Goal: Task Accomplishment & Management: Use online tool/utility

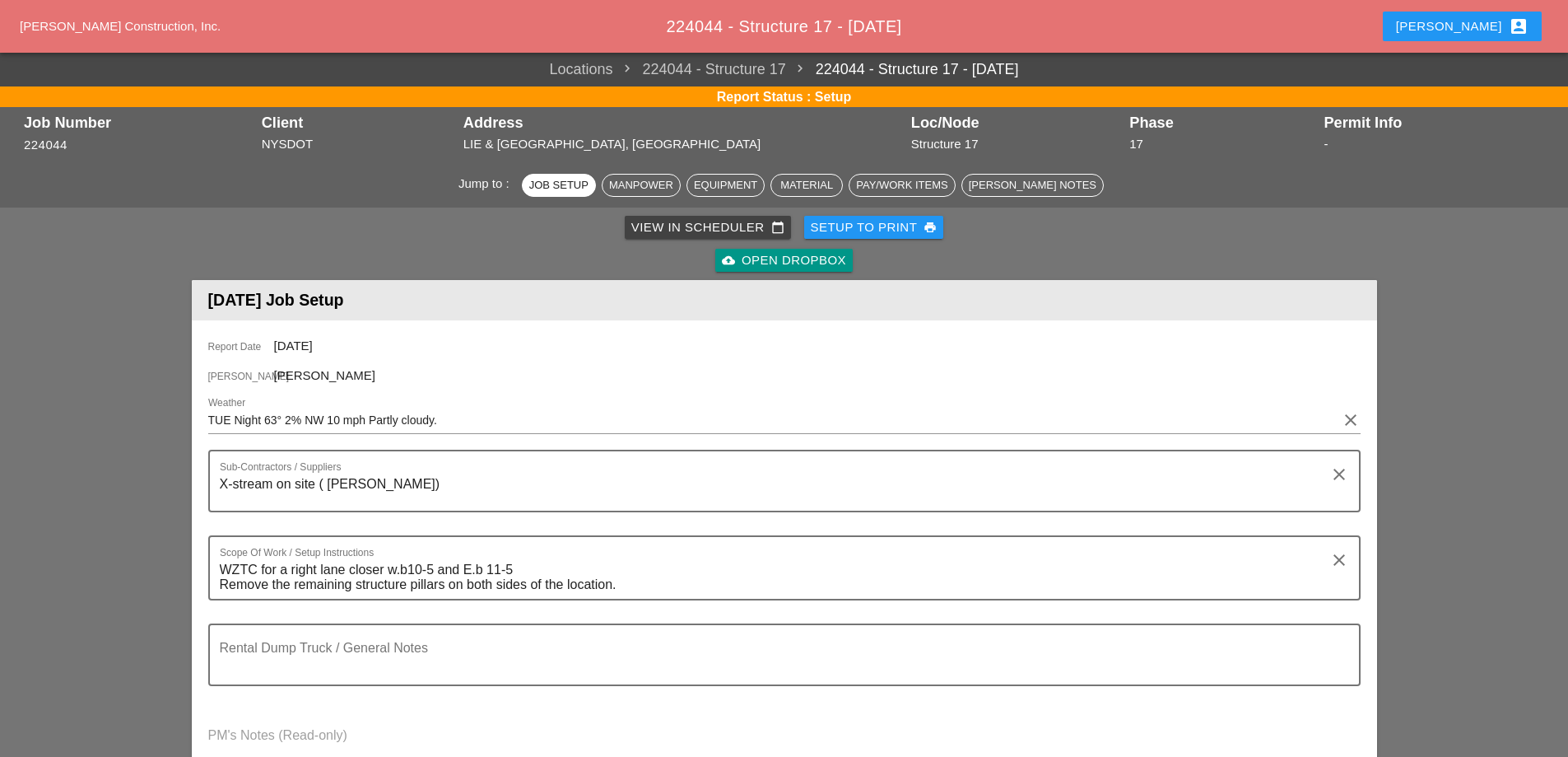
scroll to position [659, 0]
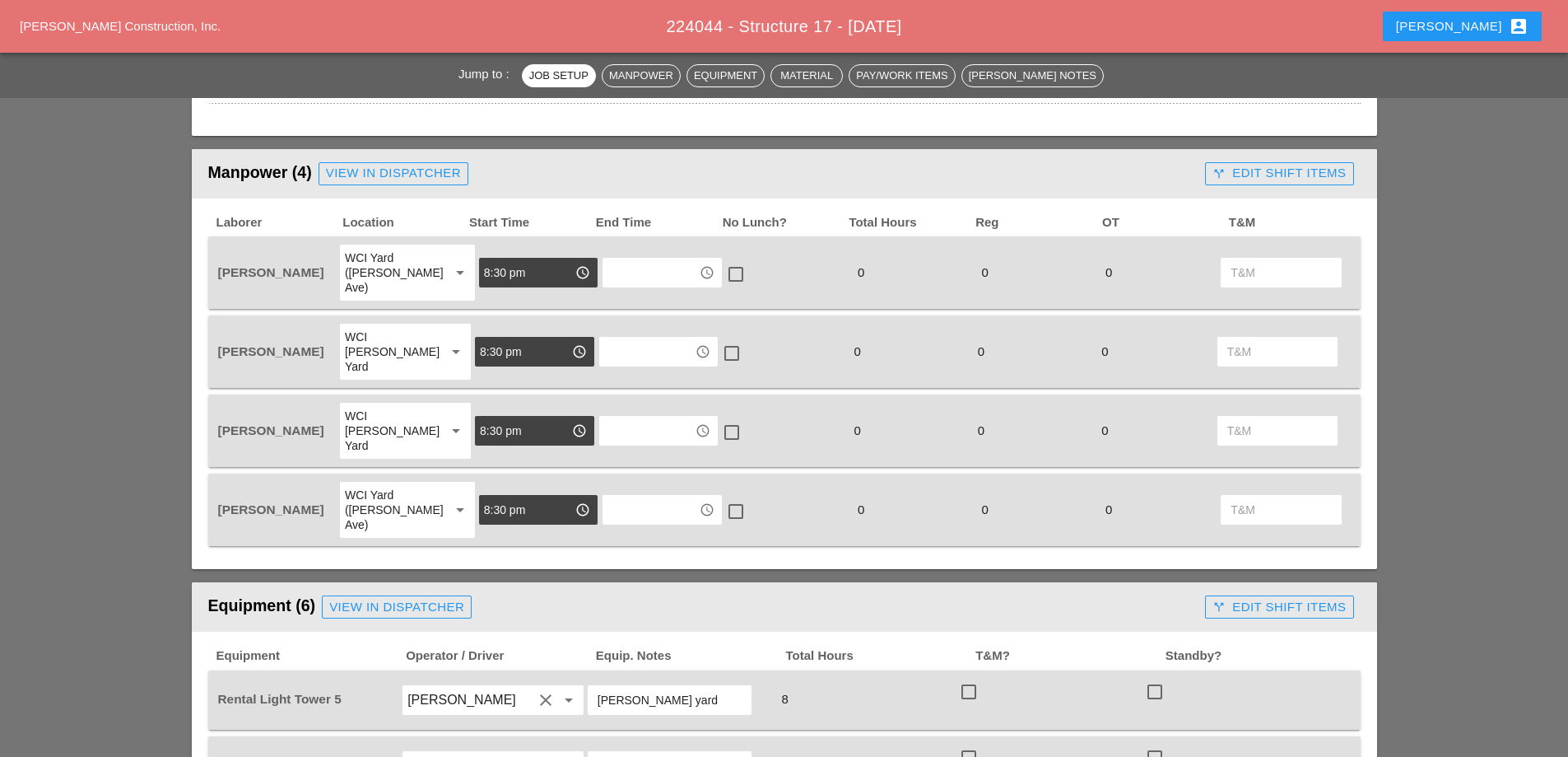
drag, startPoint x: 1494, startPoint y: 36, endPoint x: 1481, endPoint y: 41, distance: 13.9
click at [1493, 37] on button "Stephen account_box" at bounding box center [1462, 26] width 159 height 29
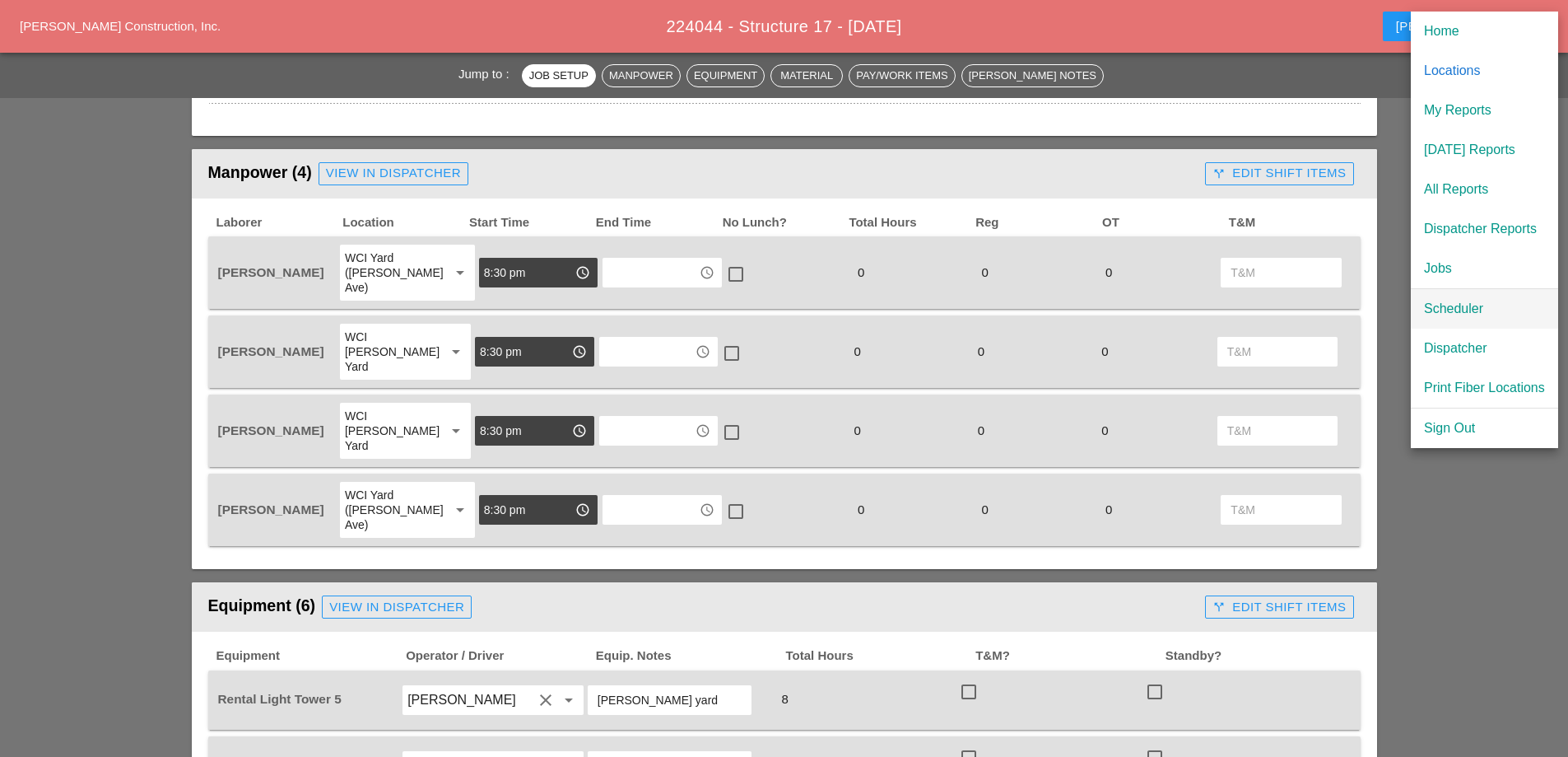
click at [1448, 308] on div "Scheduler" at bounding box center [1484, 309] width 121 height 20
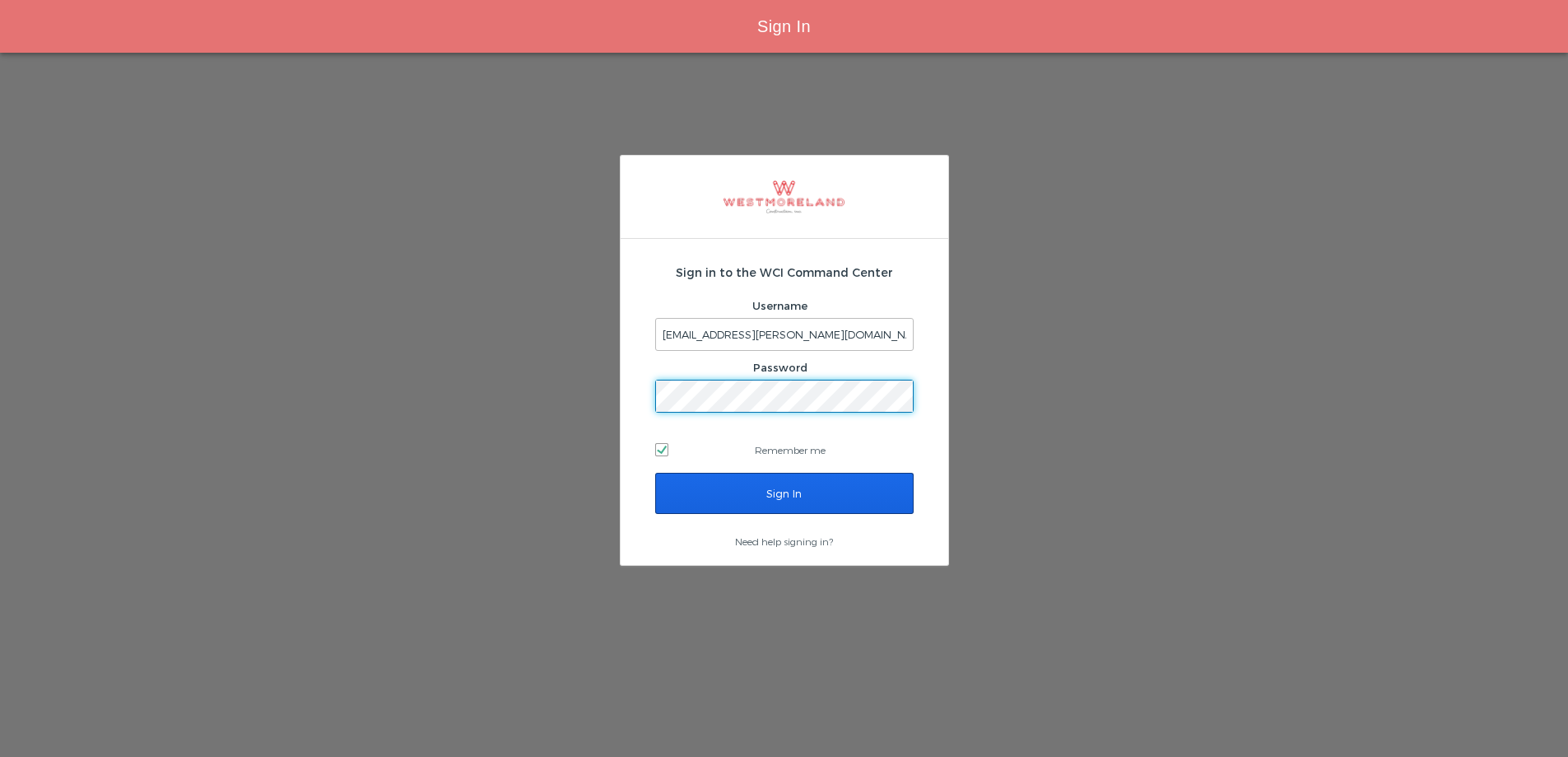
click at [758, 493] on input "Sign In" at bounding box center [784, 493] width 258 height 41
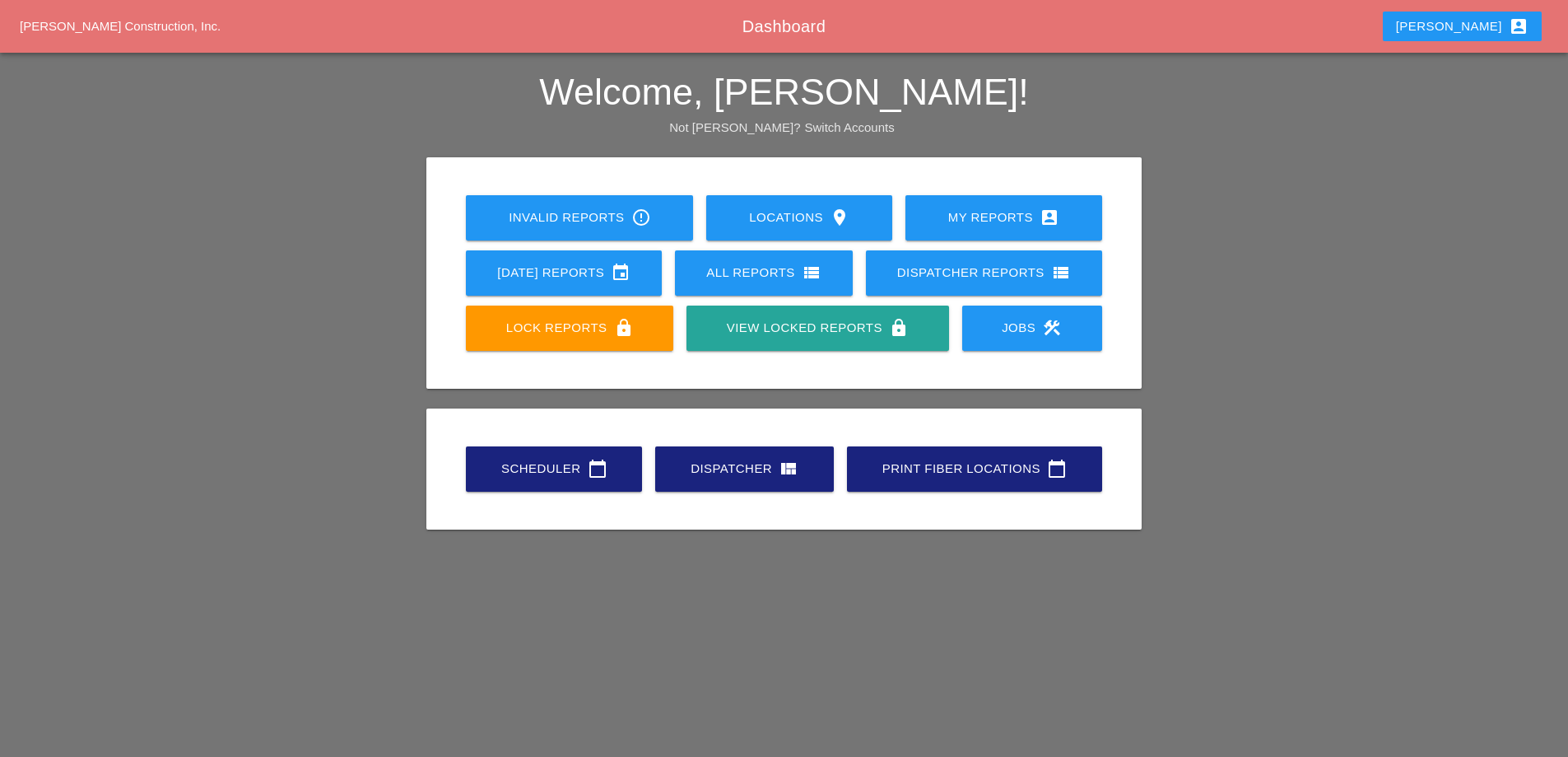
click at [575, 482] on link "Scheduler calendar_today" at bounding box center [553, 469] width 176 height 46
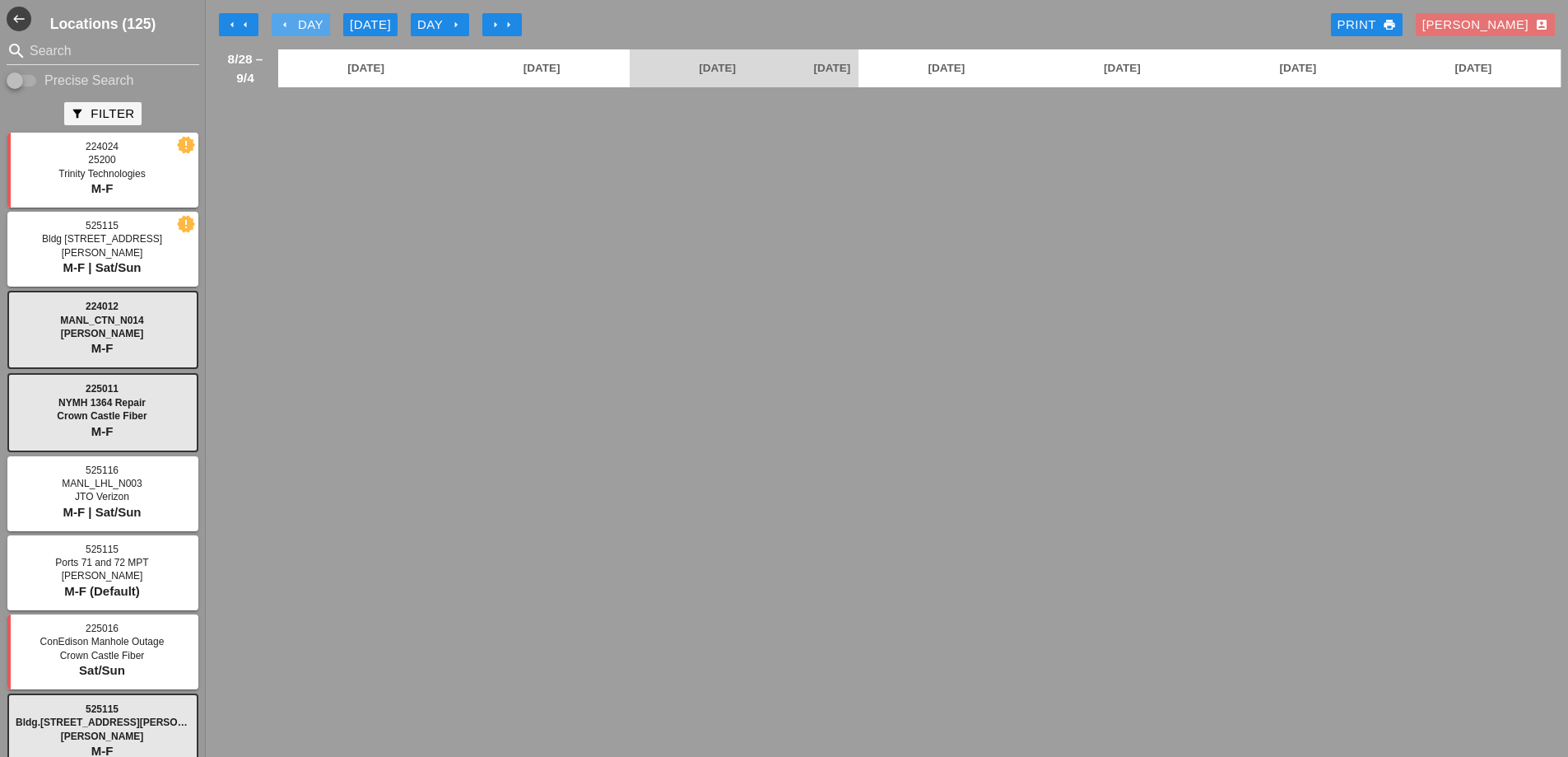
click at [301, 24] on div "arrow_left Day" at bounding box center [301, 25] width 46 height 19
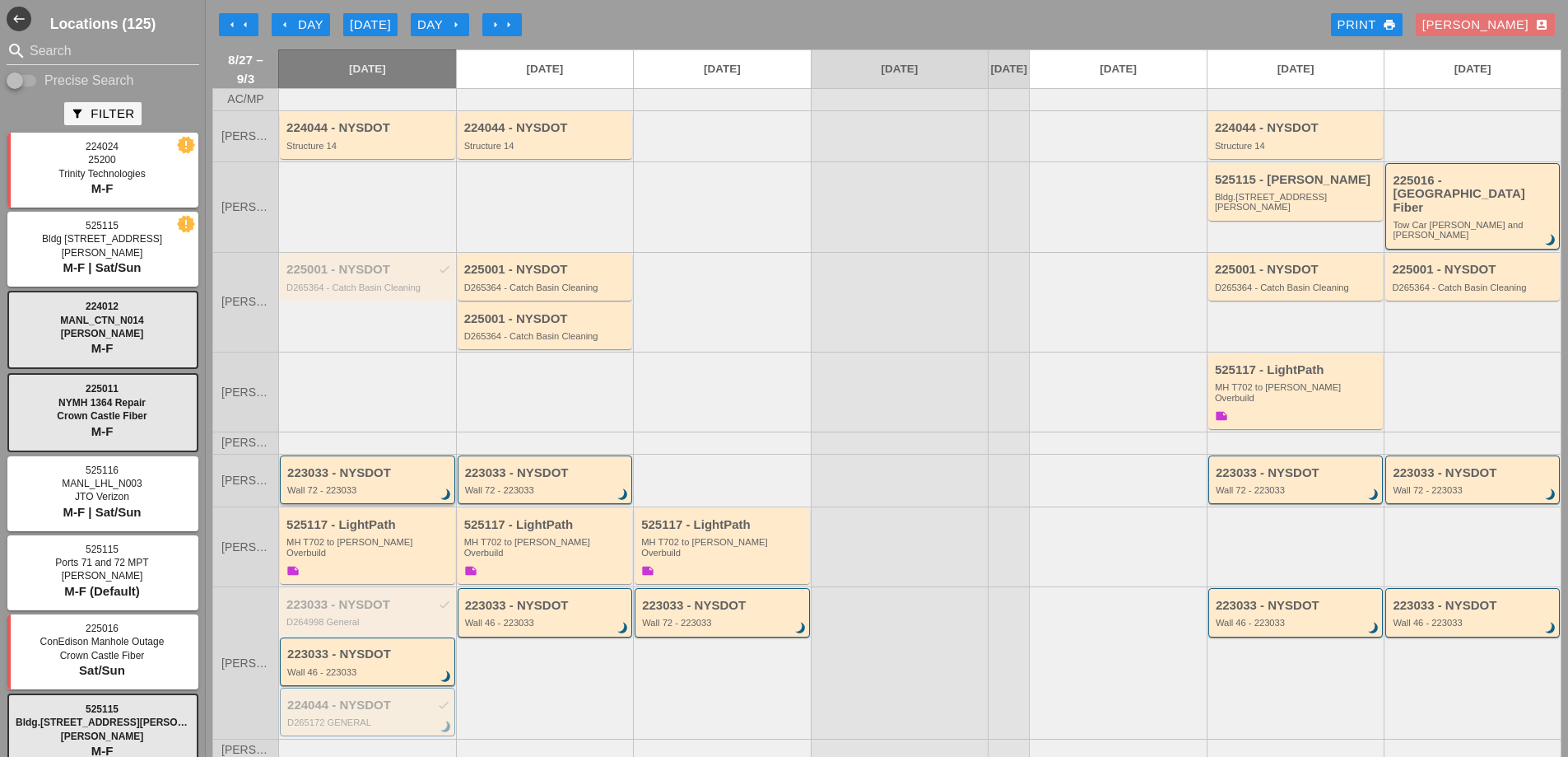
scroll to position [153, 0]
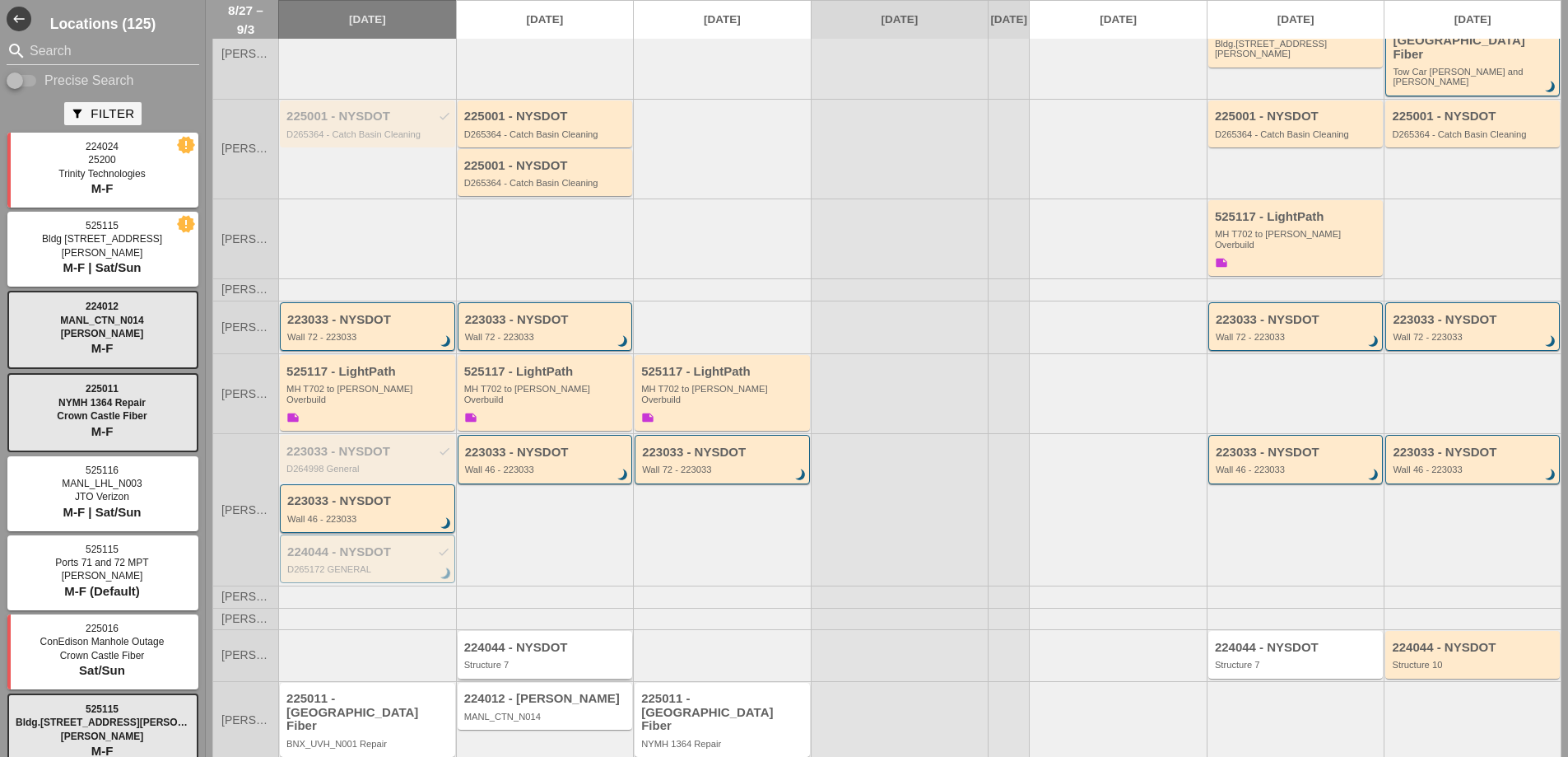
click at [518, 641] on div "224044 - NYSDOT" at bounding box center [547, 647] width 164 height 14
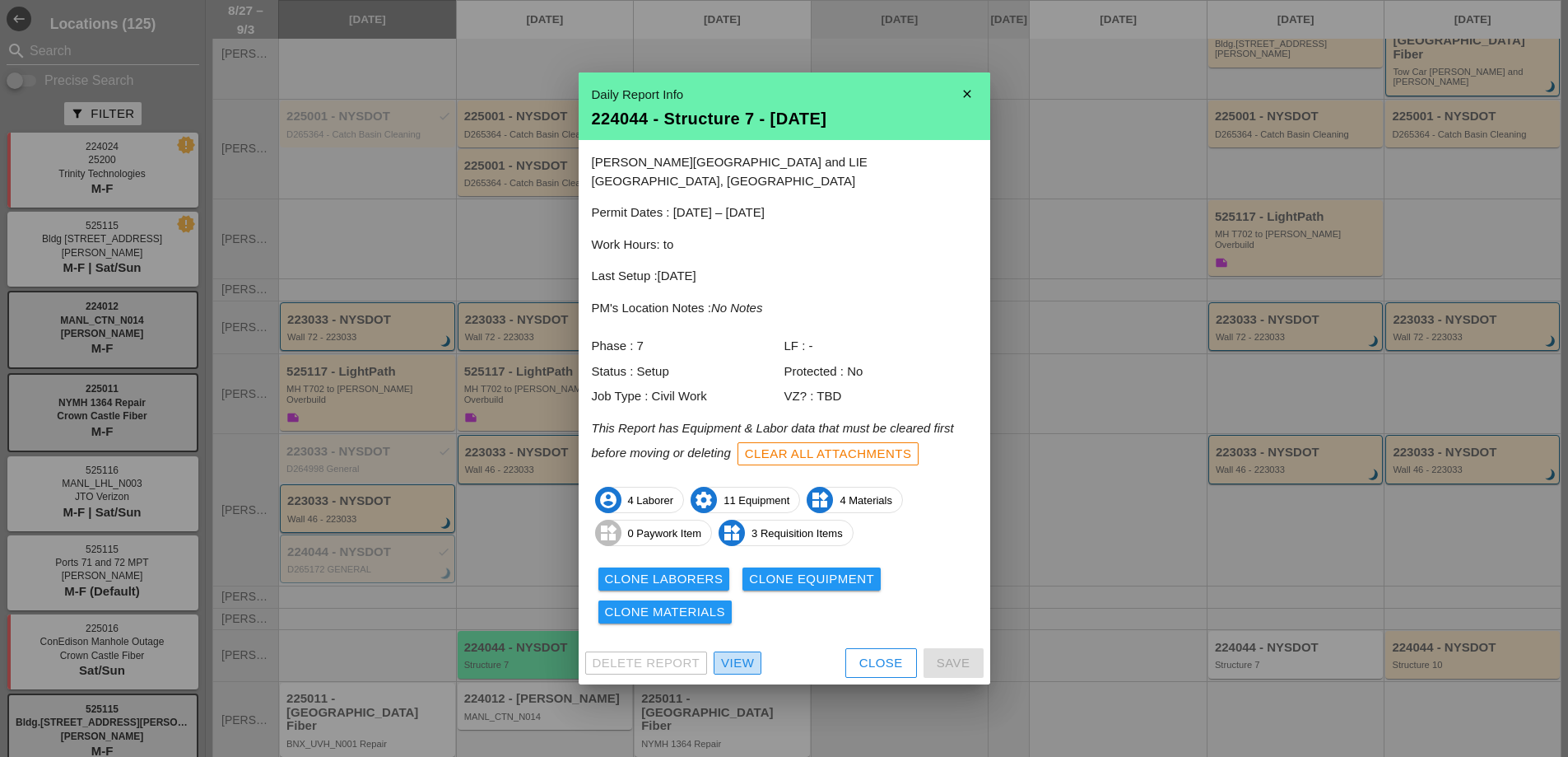
click at [753, 655] on div "View" at bounding box center [737, 663] width 33 height 19
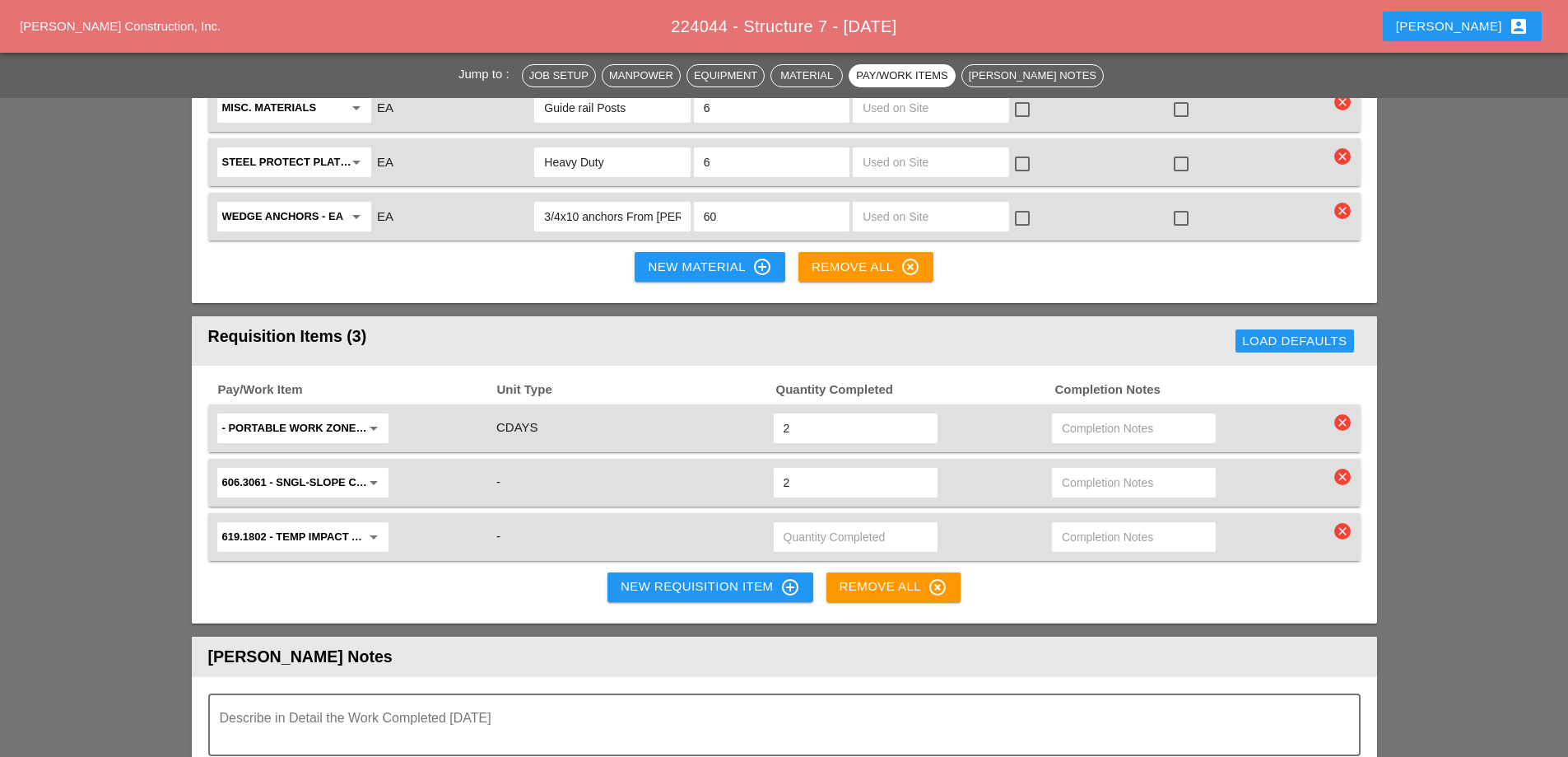
scroll to position [2224, 0]
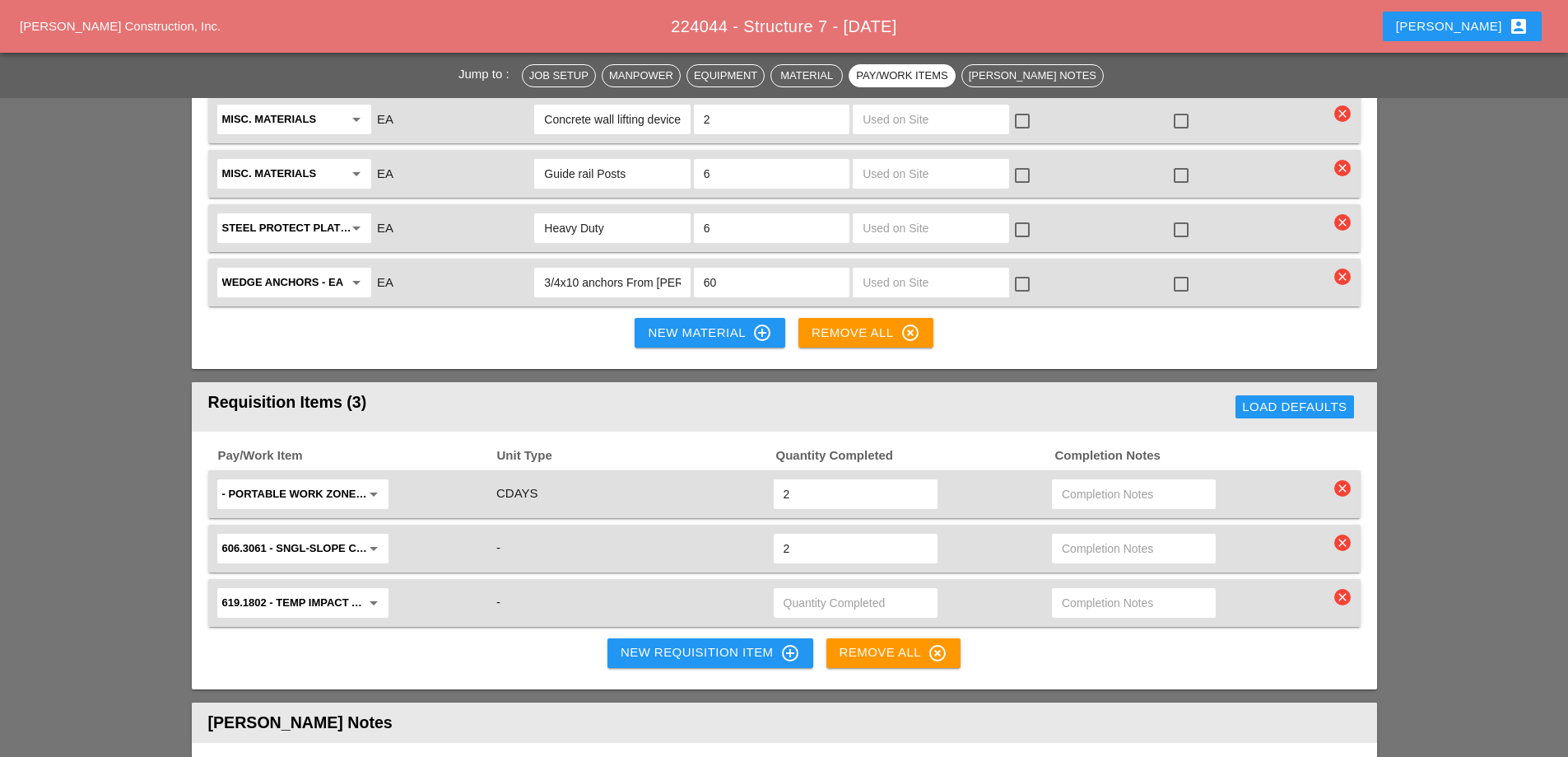
click at [808, 535] on input "2" at bounding box center [856, 548] width 144 height 26
type input "60"
click at [835, 590] on input "text" at bounding box center [856, 603] width 144 height 26
click at [376, 593] on icon "arrow_drop_down" at bounding box center [374, 603] width 20 height 20
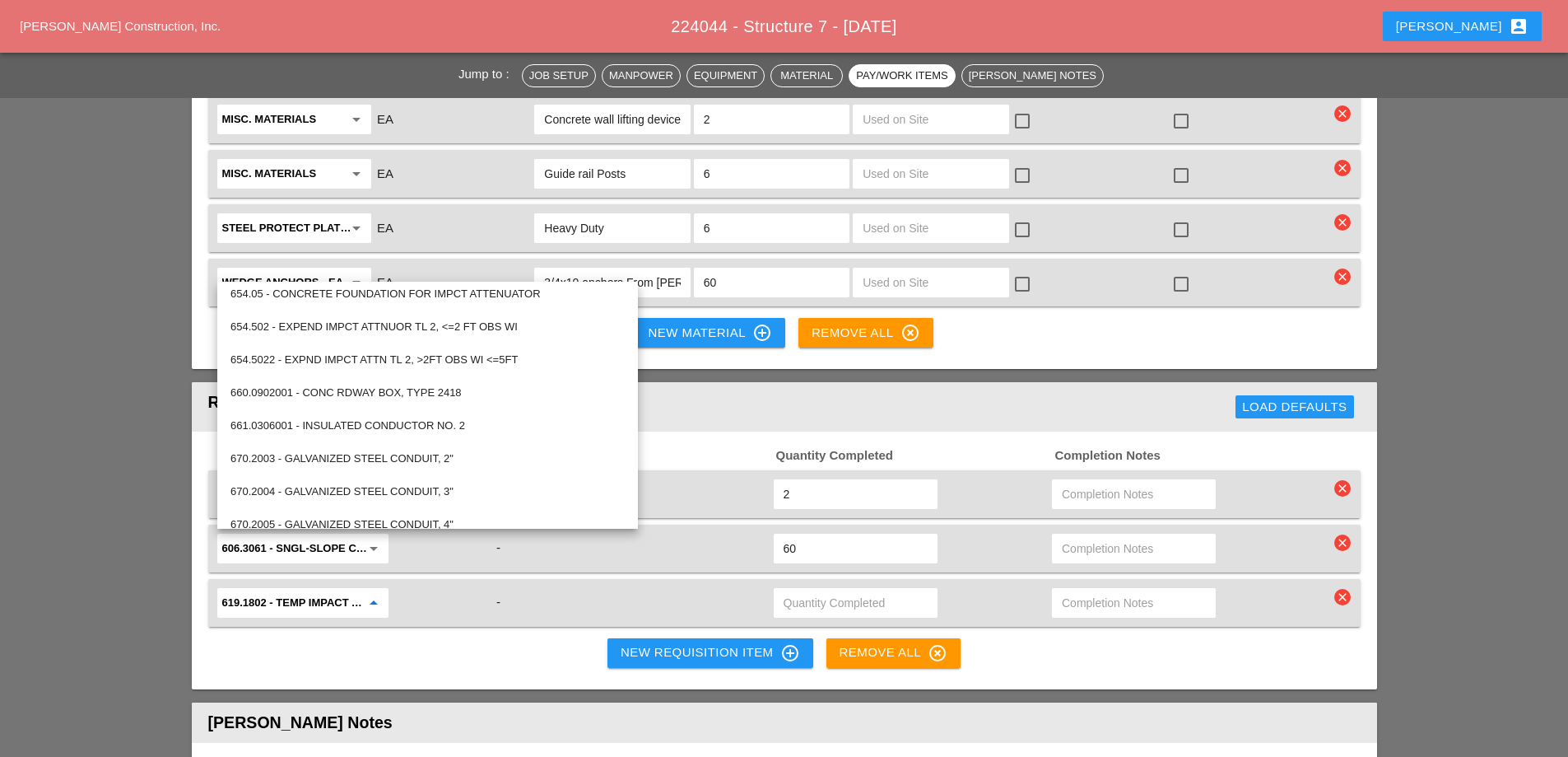
scroll to position [5195, 0]
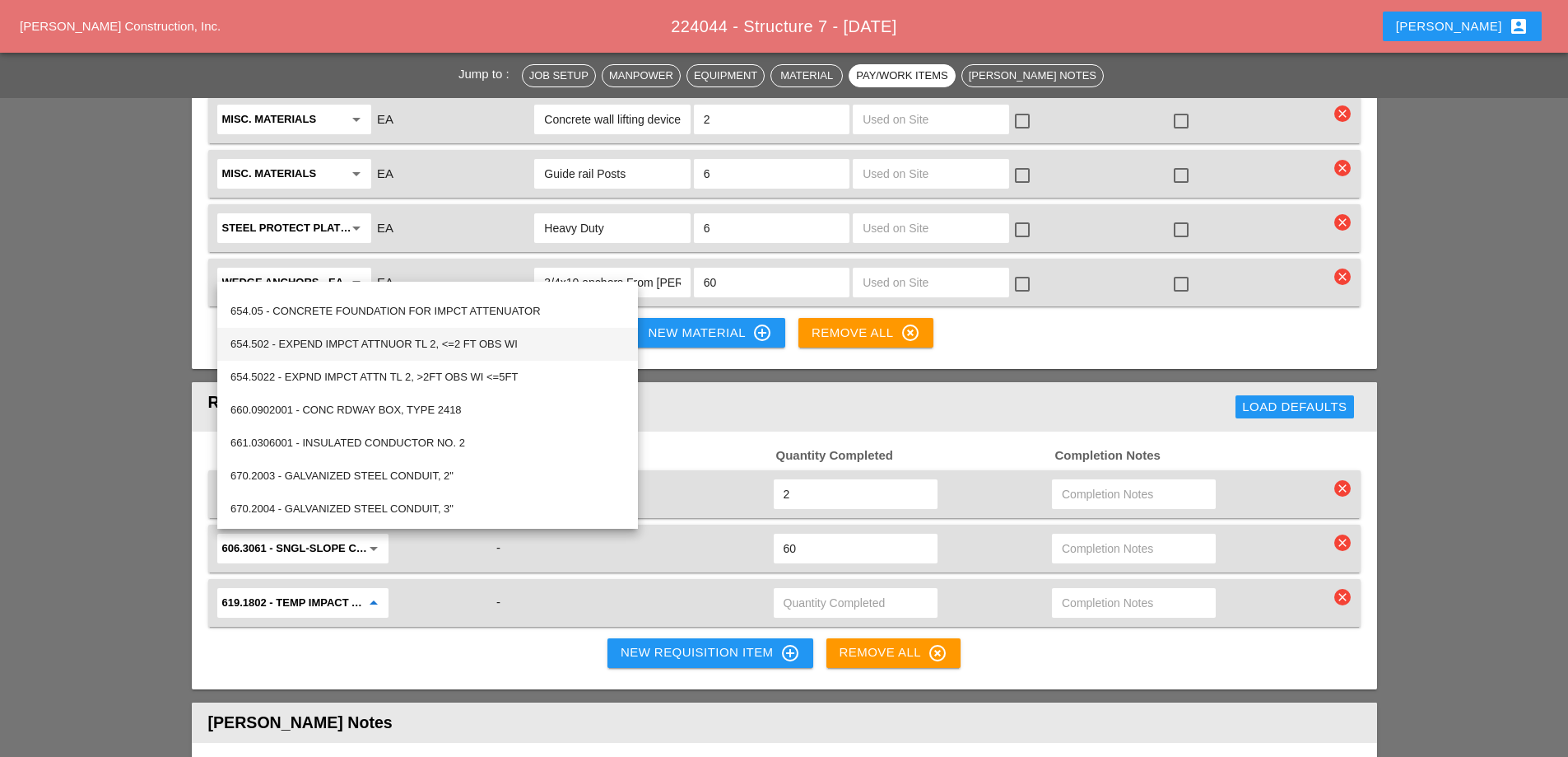
click at [407, 340] on div "654.502 - EXPEND IMPCT ATTNUOR TL 2, <=2 FT OBS WI" at bounding box center [428, 344] width 394 height 20
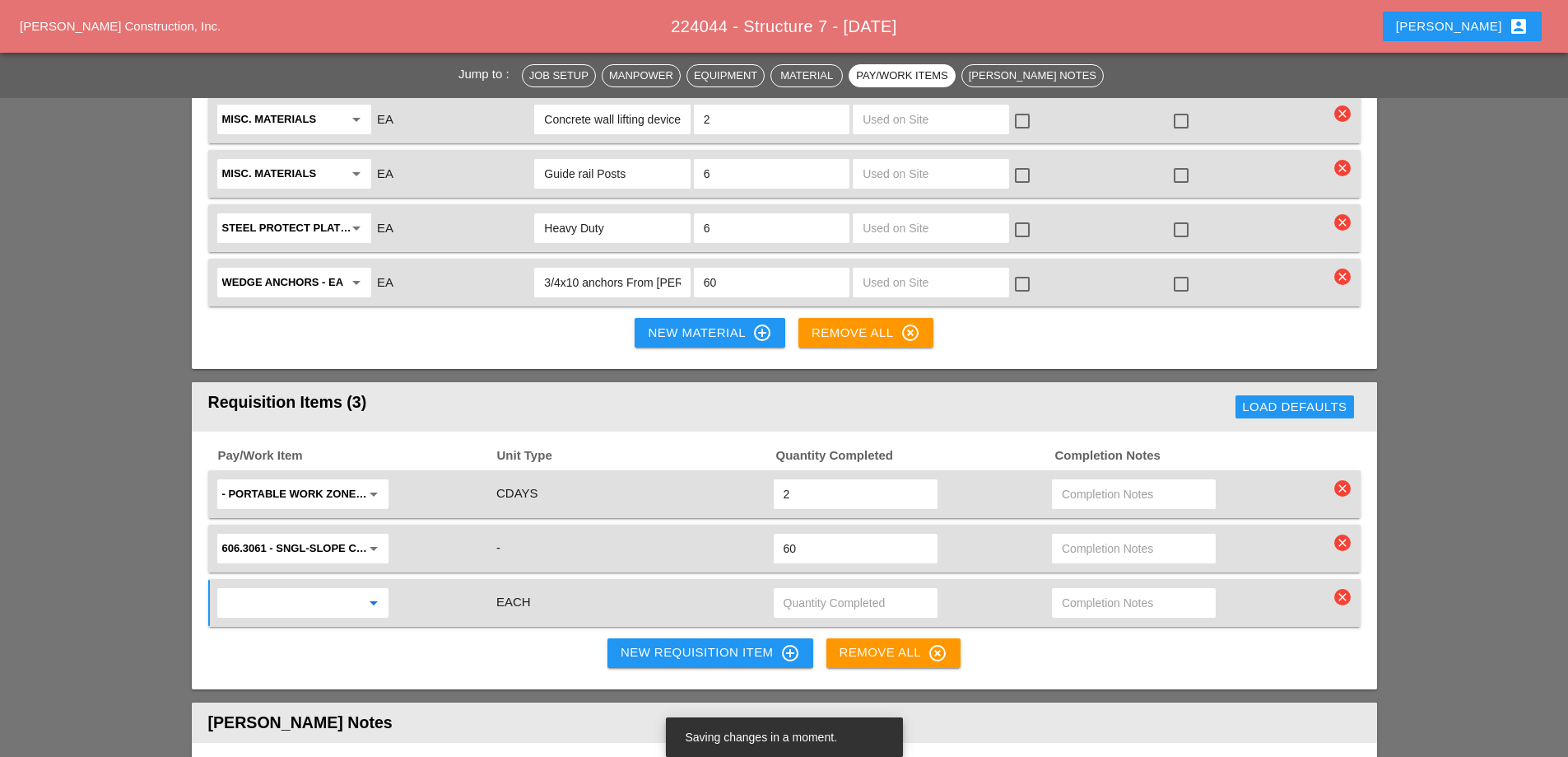
click at [825, 590] on input "text" at bounding box center [856, 603] width 144 height 26
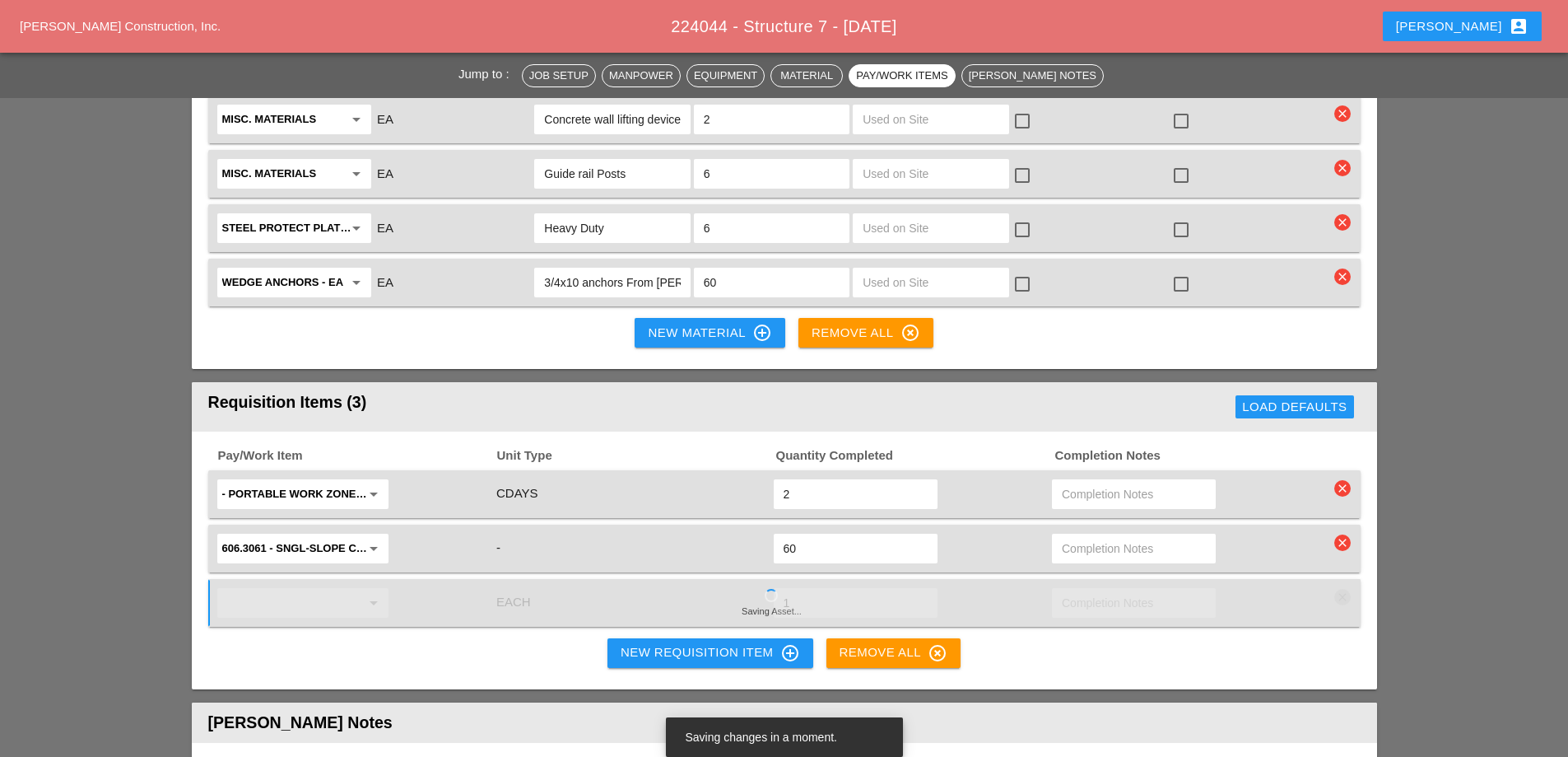
type input "1"
click at [1061, 589] on div "Pay/Work Item Unit Type Quantity Completed Completion Notes - Portable Work Zon…" at bounding box center [784, 561] width 1186 height 258
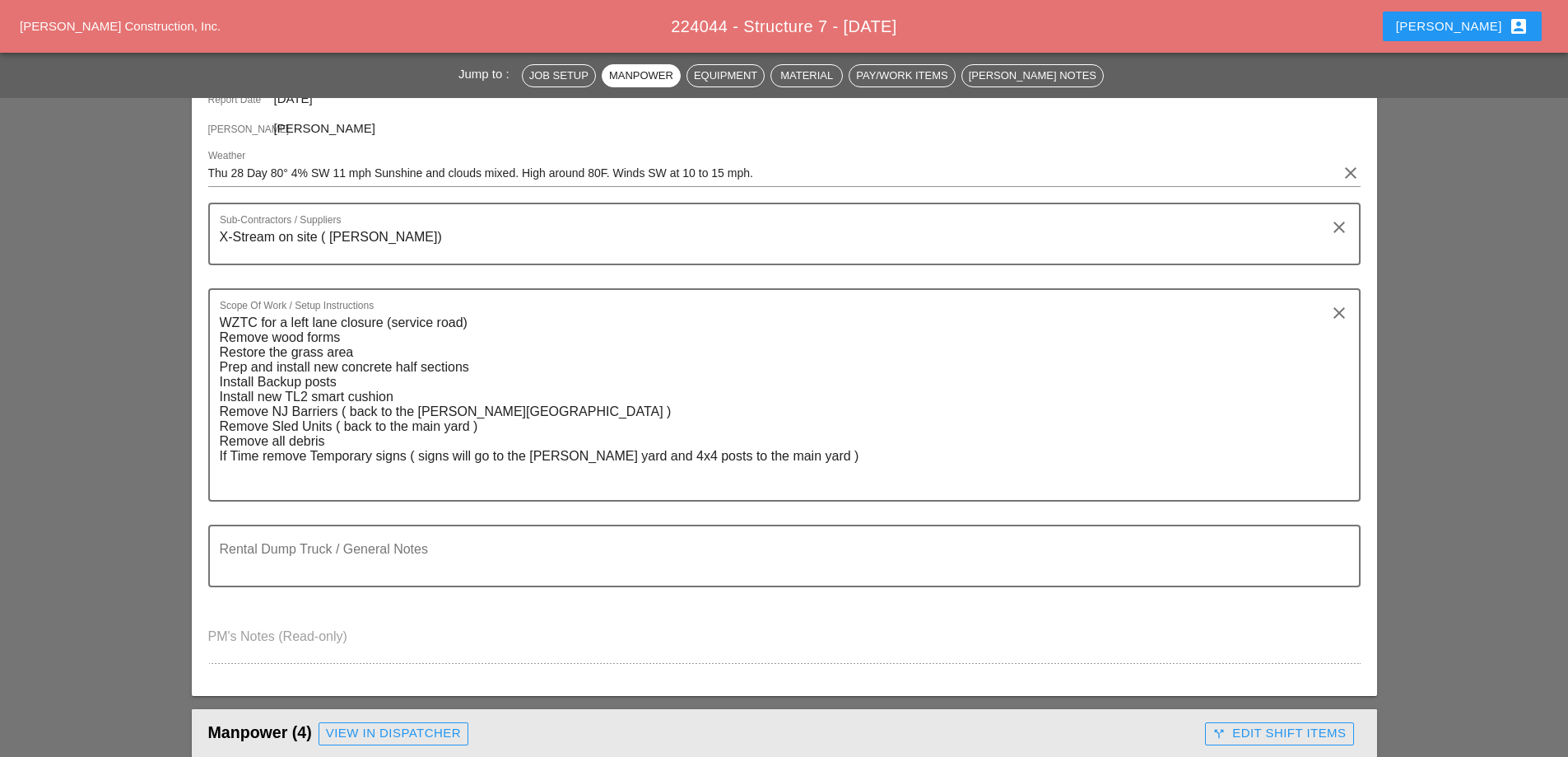
scroll to position [0, 0]
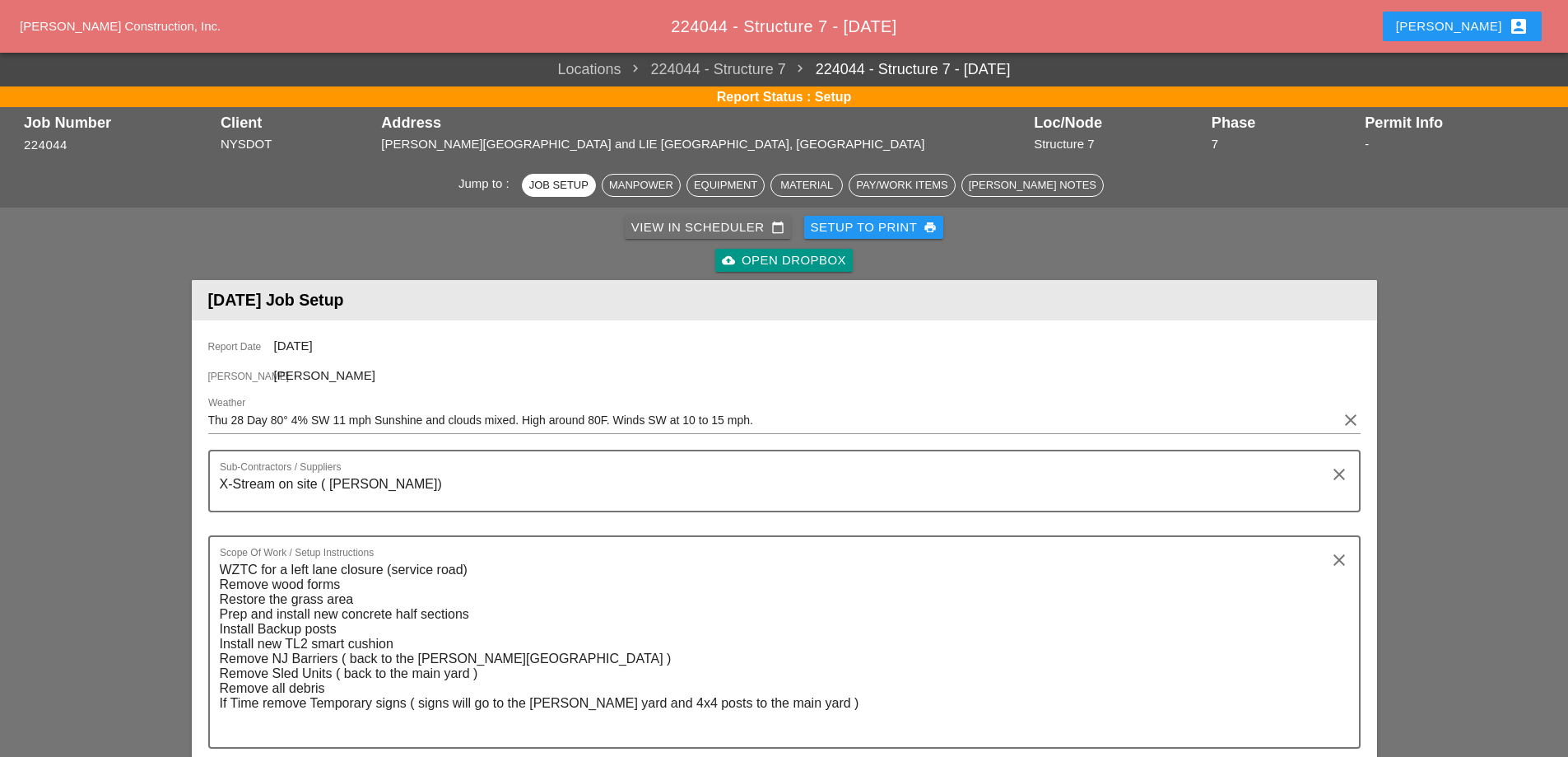
click at [699, 231] on div "View in Scheduler calendar_today" at bounding box center [708, 227] width 153 height 19
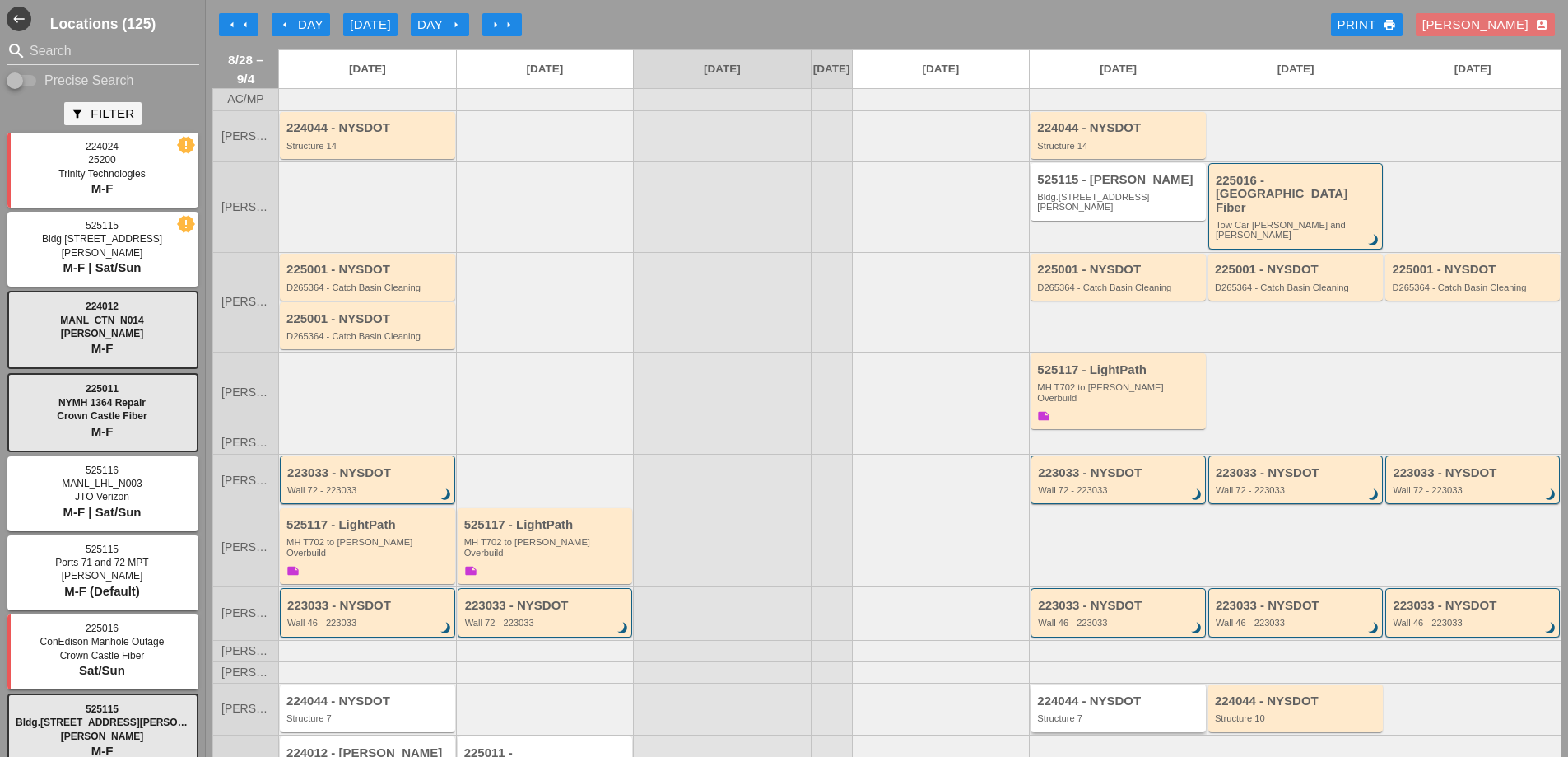
click at [1094, 694] on div "224044 - NYSDOT" at bounding box center [1119, 700] width 164 height 14
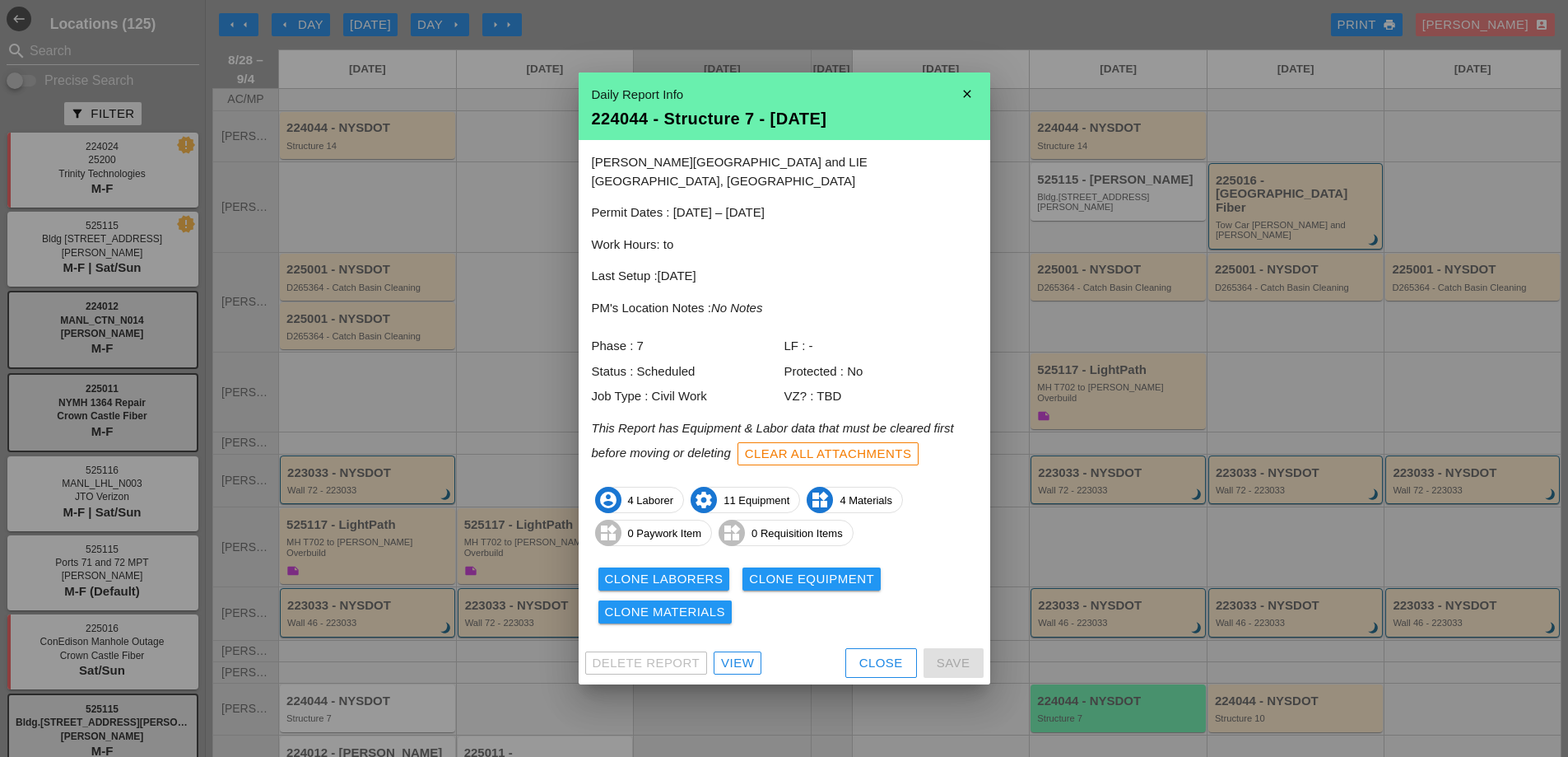
click at [741, 654] on div "View" at bounding box center [737, 663] width 33 height 19
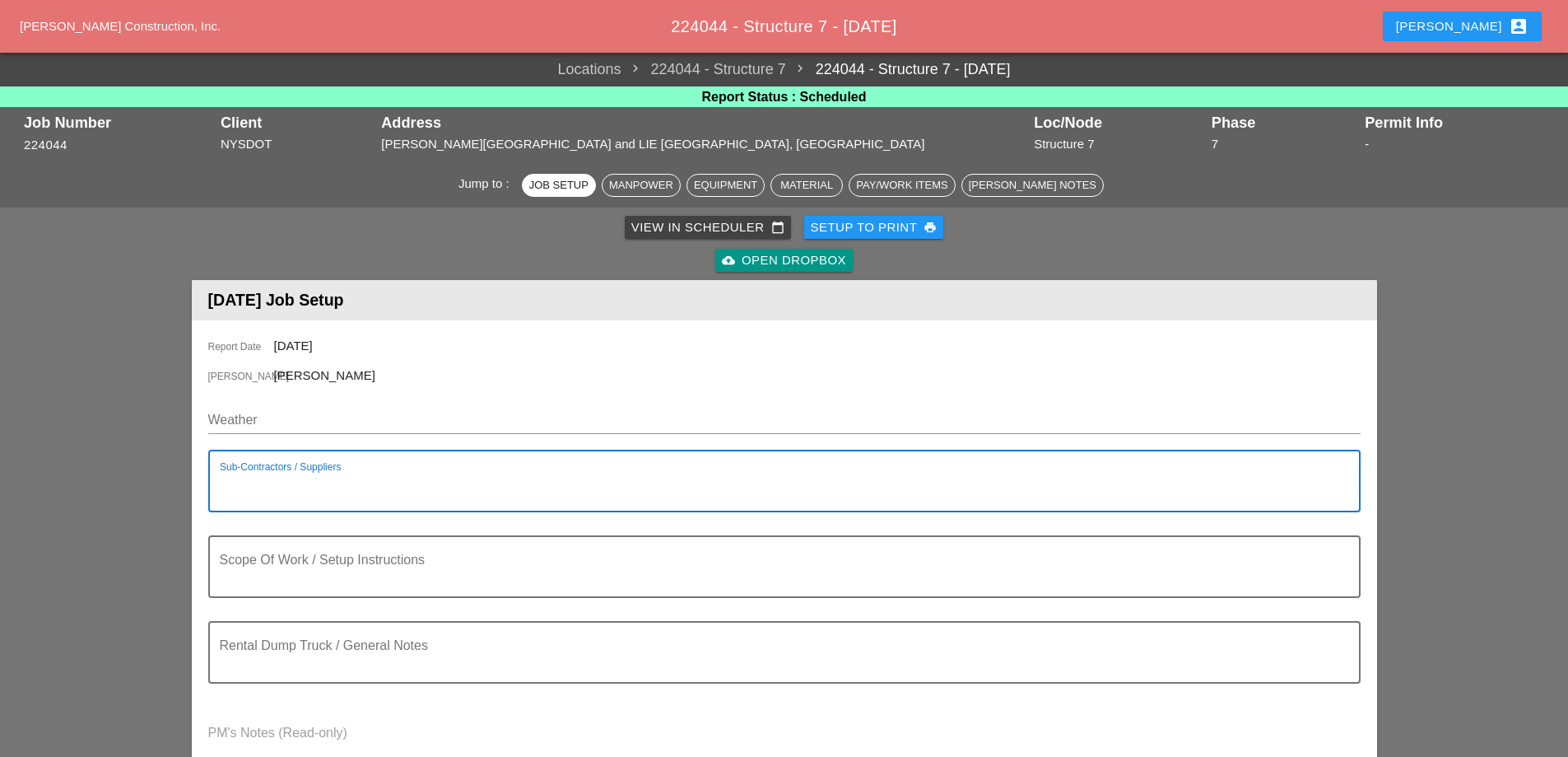
click at [269, 488] on textarea "Sub-Contractors / Suppliers" at bounding box center [778, 490] width 1116 height 39
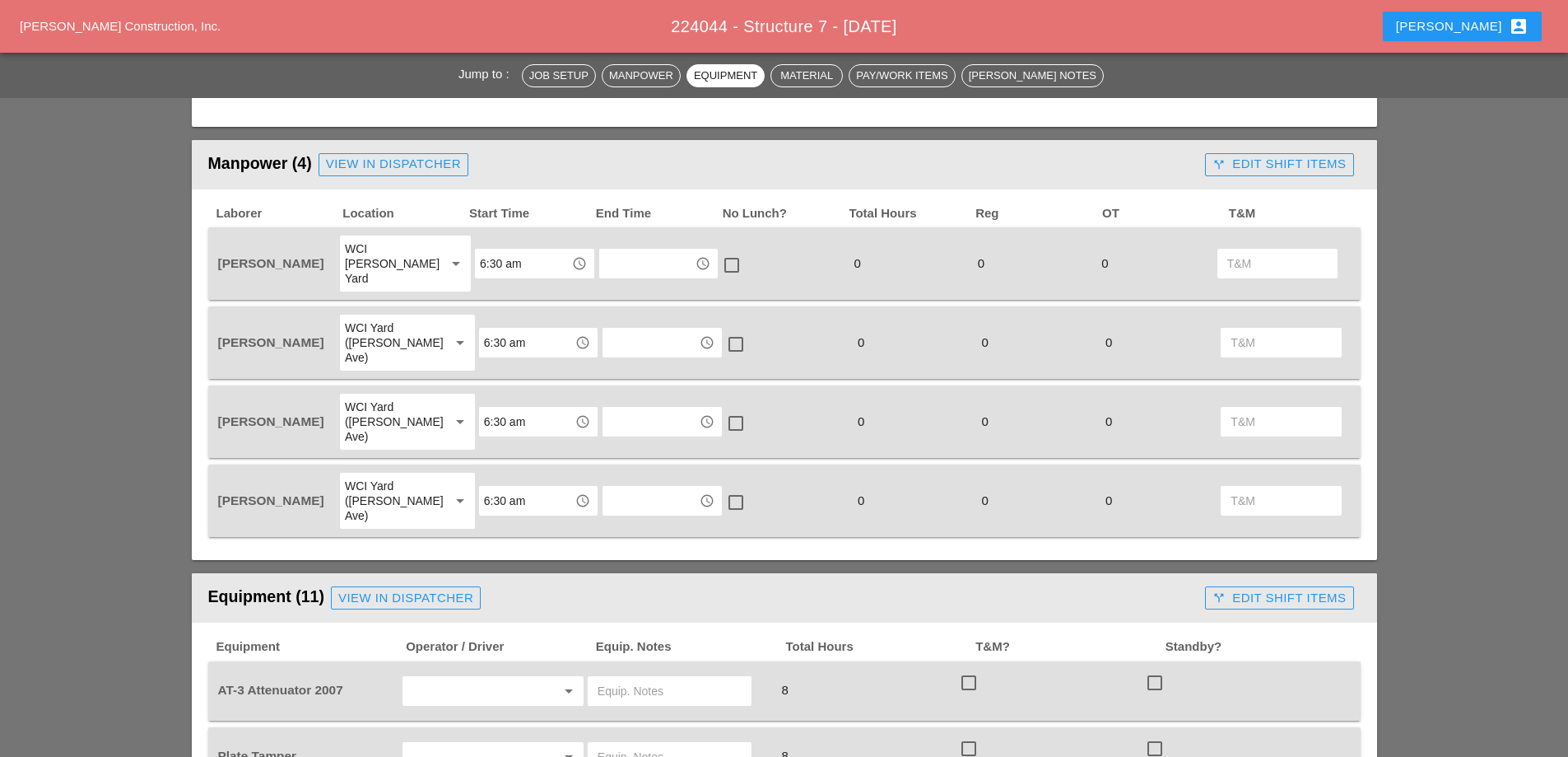
scroll to position [593, 0]
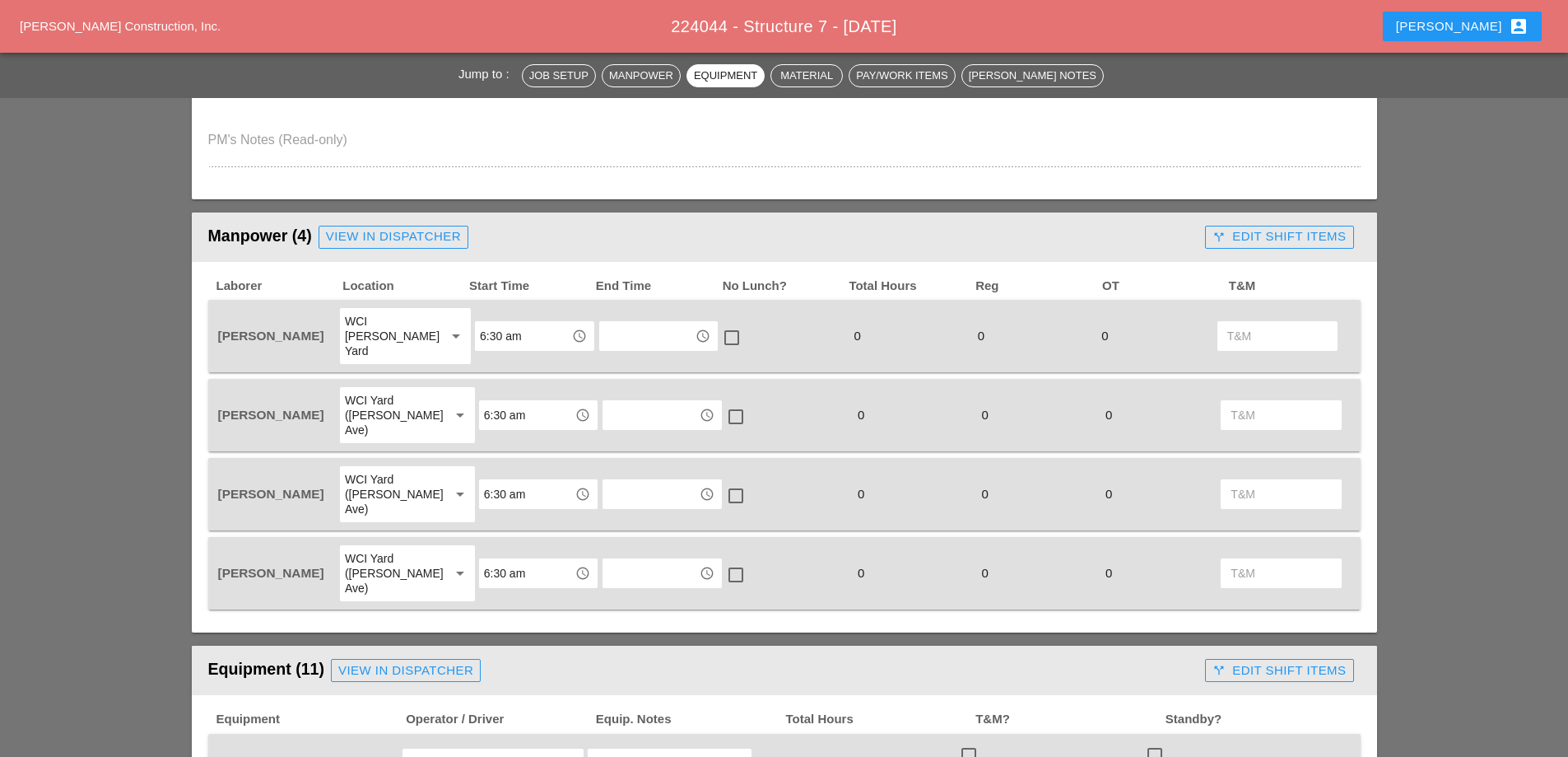
type textarea "[PERSON_NAME] on site"
